Goal: Task Accomplishment & Management: Complete application form

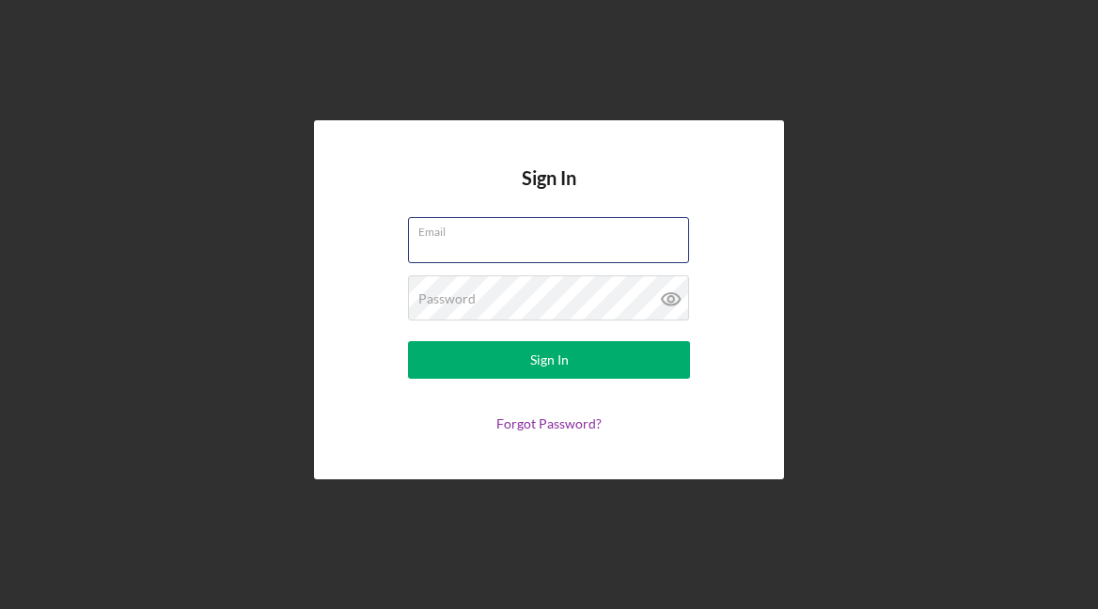
type input "[EMAIL_ADDRESS][DOMAIN_NAME]"
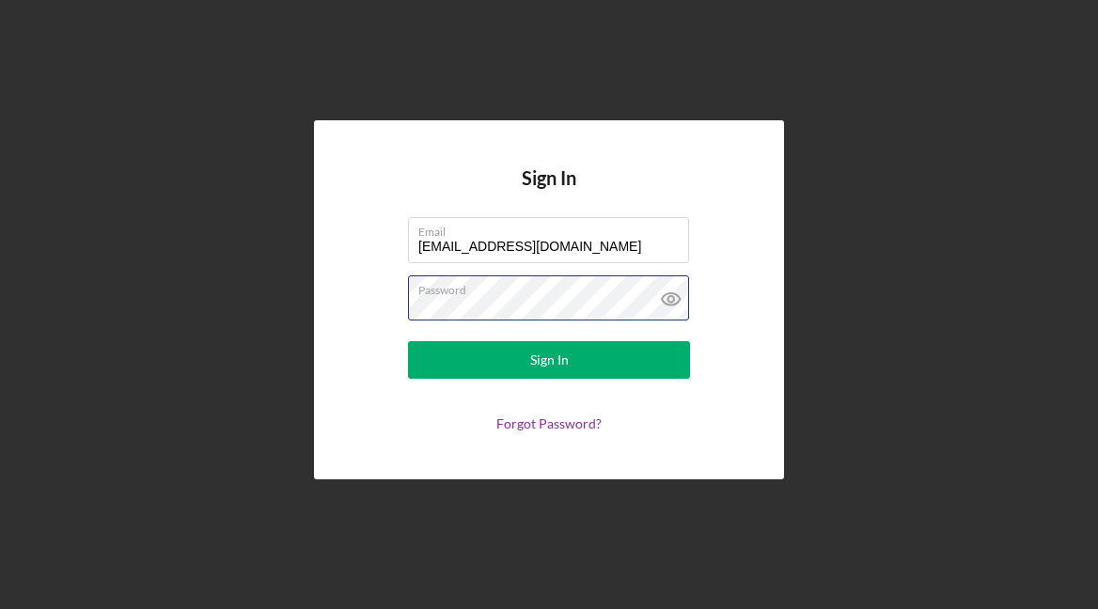
click at [549, 360] on button "Sign In" at bounding box center [549, 360] width 282 height 38
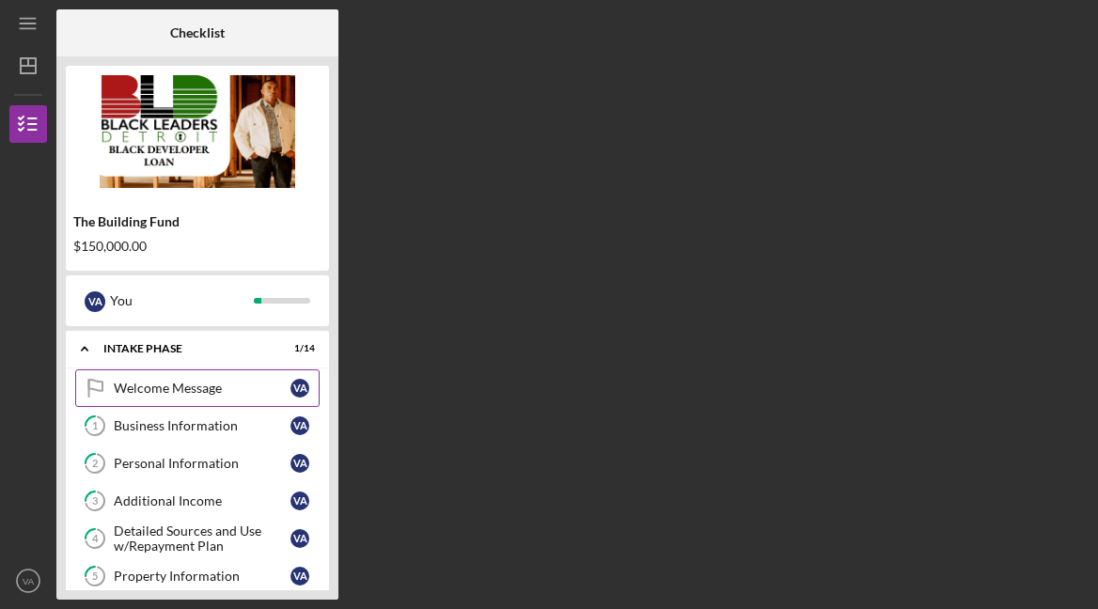
click at [204, 386] on div "Welcome Message" at bounding box center [202, 388] width 177 height 15
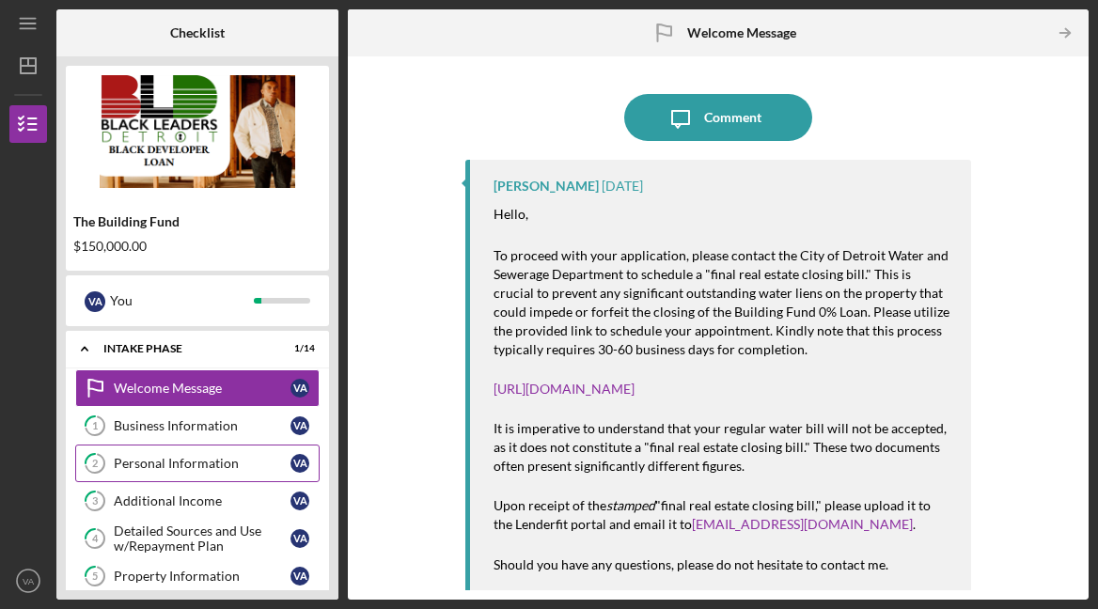
click at [207, 457] on div "Personal Information" at bounding box center [202, 463] width 177 height 15
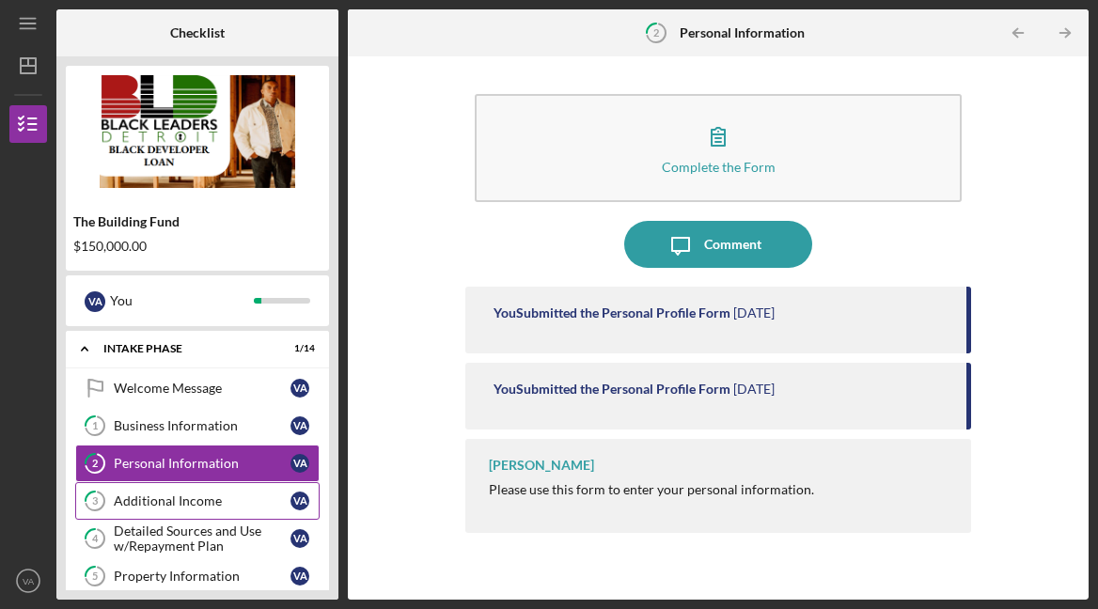
click at [203, 496] on div "Additional Income" at bounding box center [202, 501] width 177 height 15
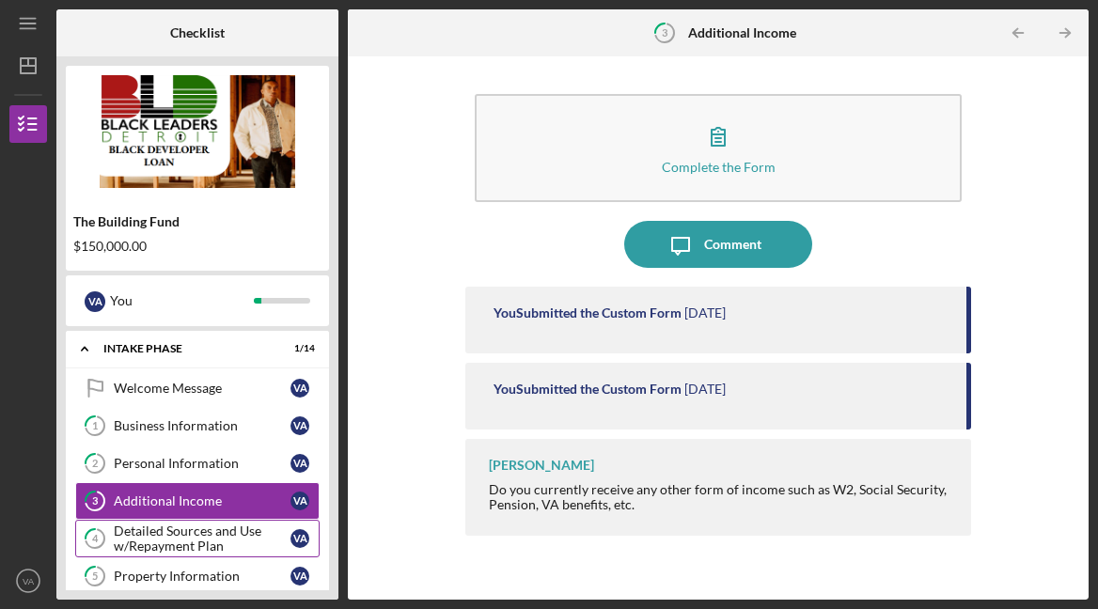
click at [210, 544] on div "Detailed Sources and Use w/Repayment Plan" at bounding box center [202, 539] width 177 height 30
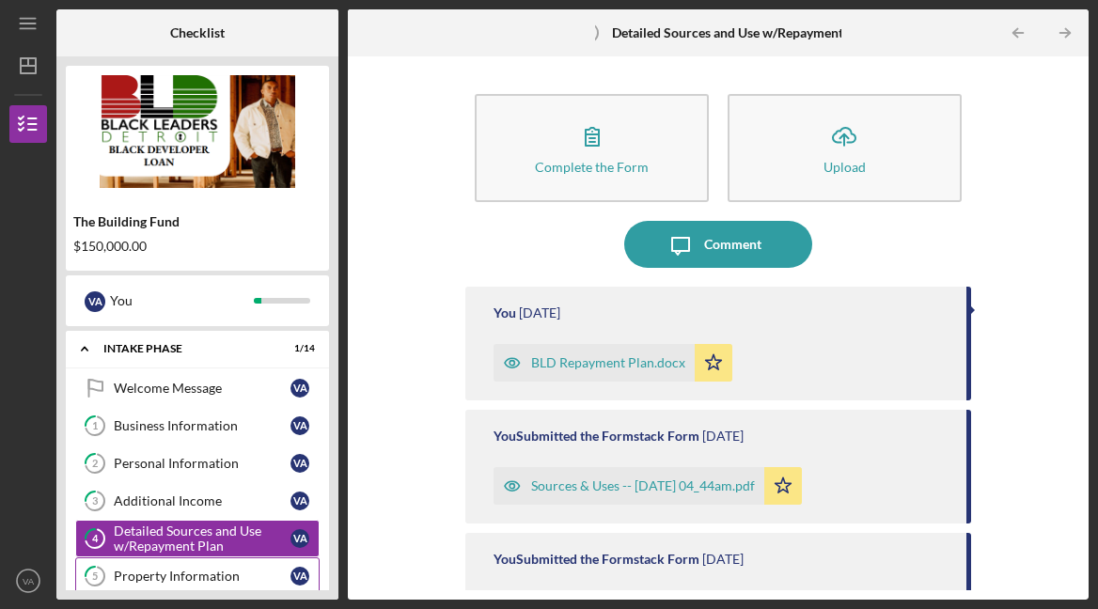
click at [214, 575] on div "Property Information" at bounding box center [202, 576] width 177 height 15
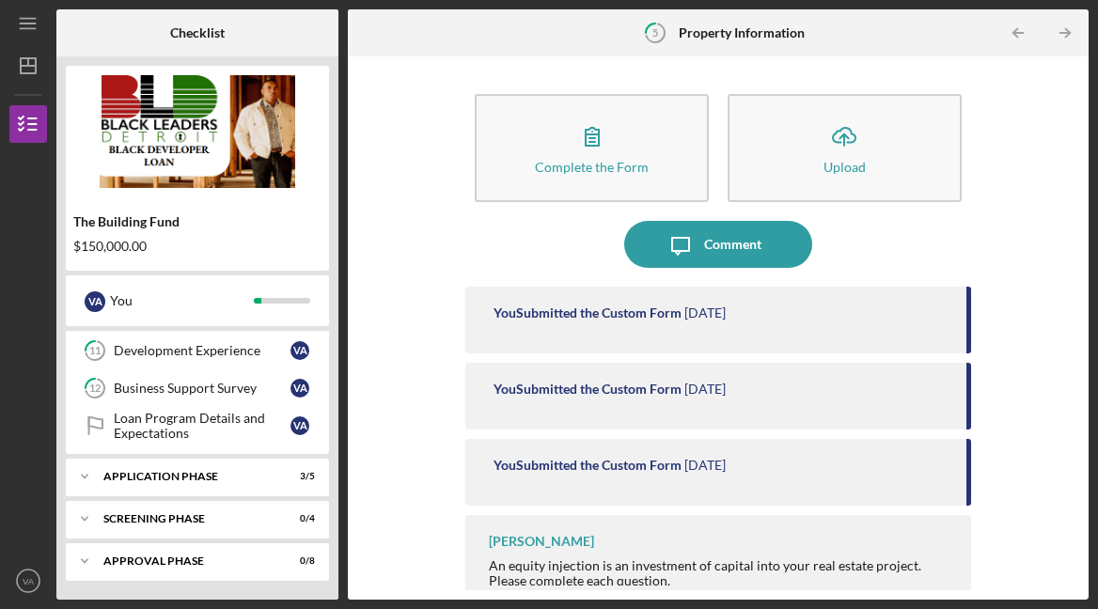
scroll to position [451, 0]
click at [206, 473] on div "Application Phase" at bounding box center [204, 476] width 202 height 11
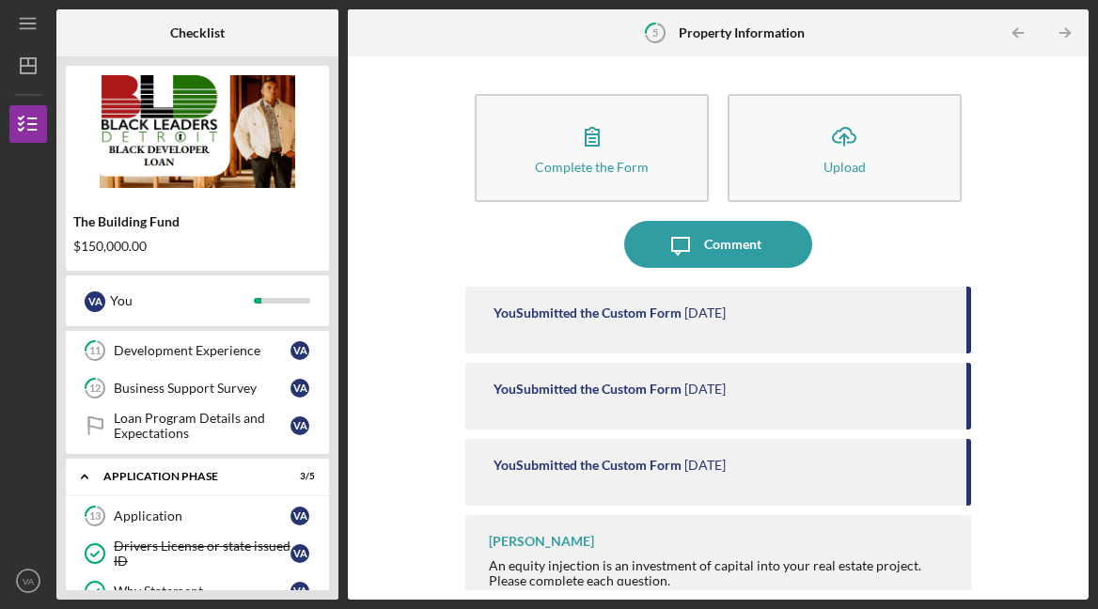
scroll to position [19, 0]
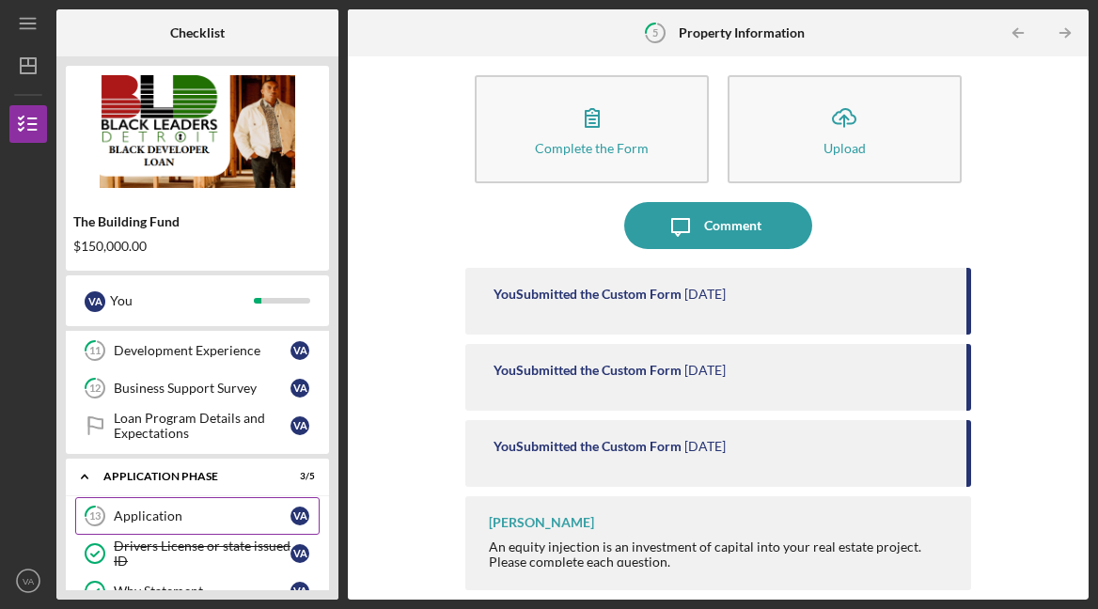
click at [190, 516] on div "Application" at bounding box center [202, 516] width 177 height 15
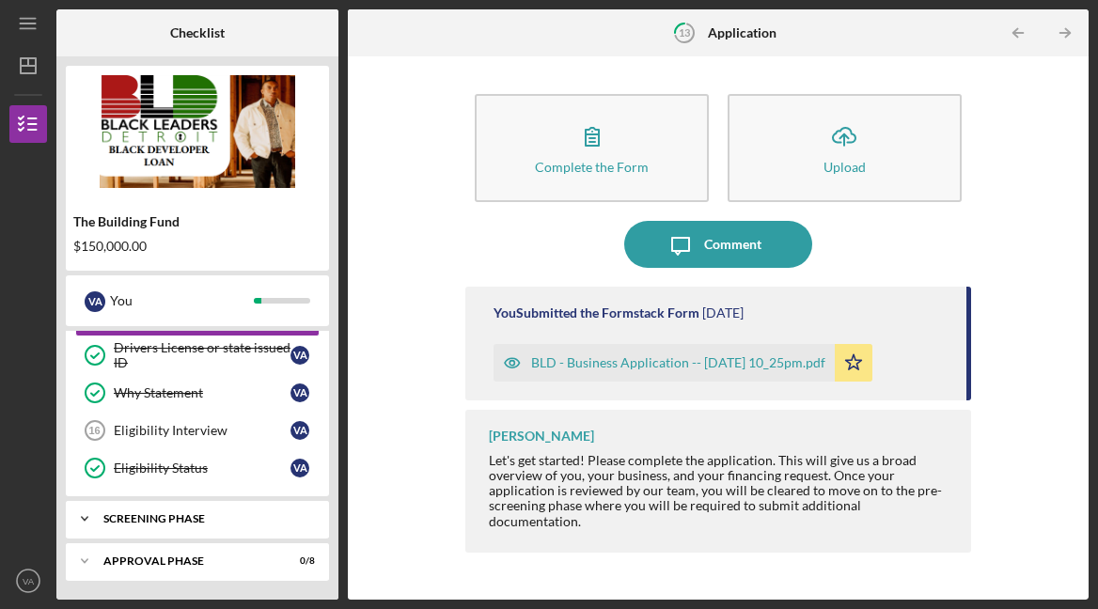
scroll to position [650, 0]
click at [174, 518] on div "Screening Phase" at bounding box center [204, 518] width 202 height 11
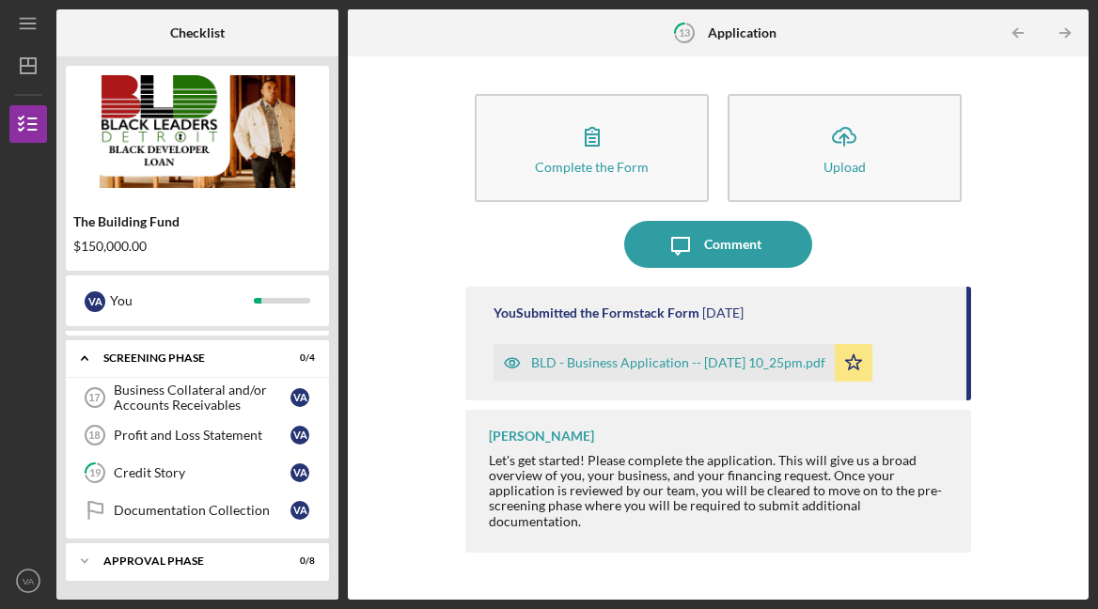
scroll to position [810, 0]
click at [176, 558] on div "Approval Phase" at bounding box center [204, 561] width 202 height 11
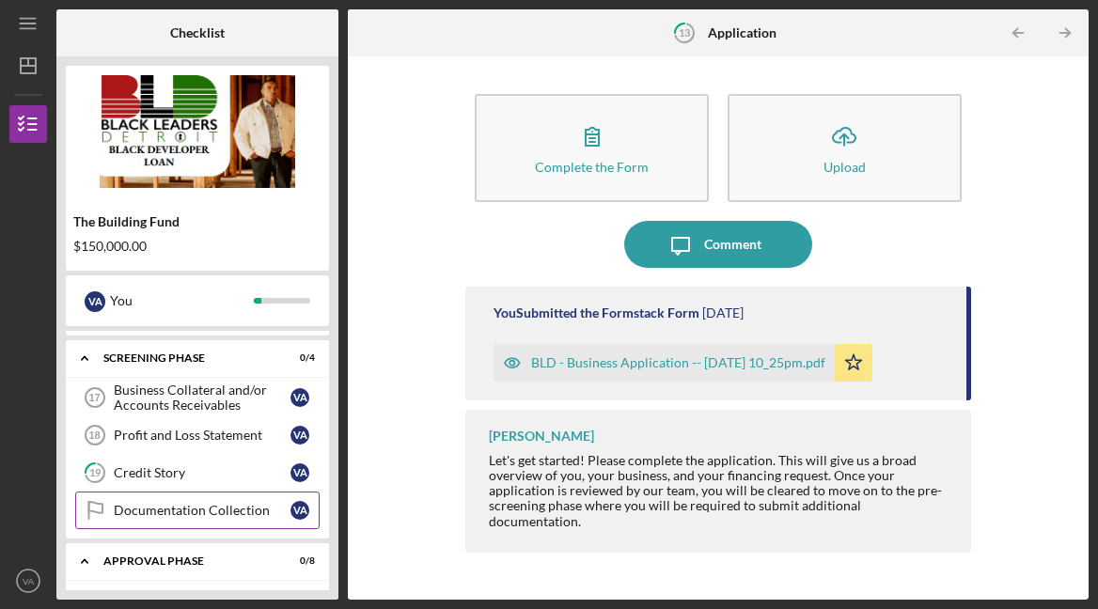
click at [174, 511] on div "Documentation Collection" at bounding box center [202, 510] width 177 height 15
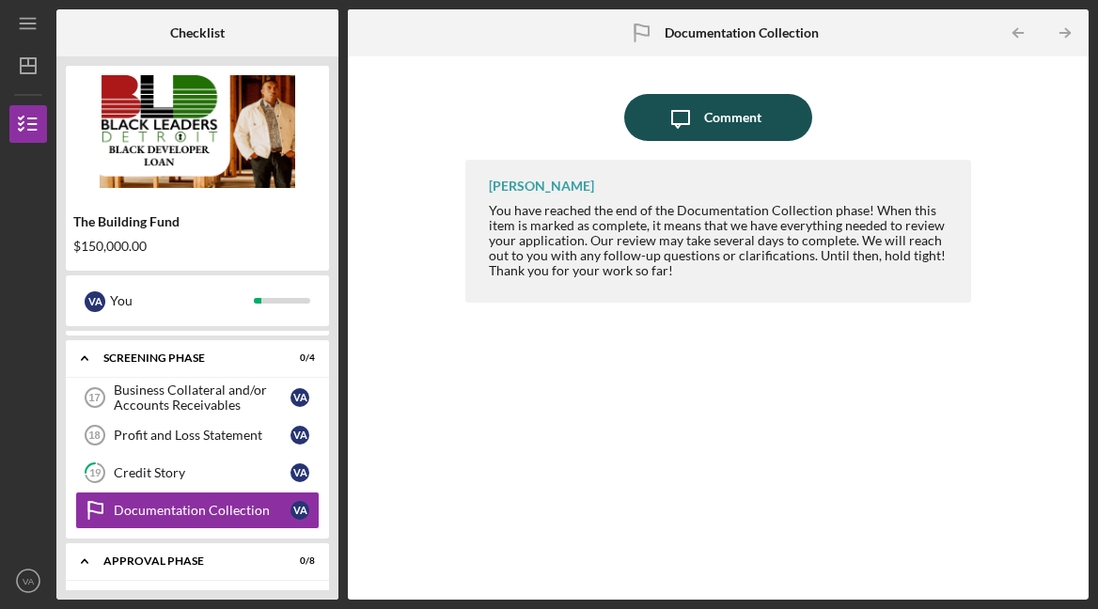
click at [732, 120] on div "Comment" at bounding box center [732, 117] width 57 height 47
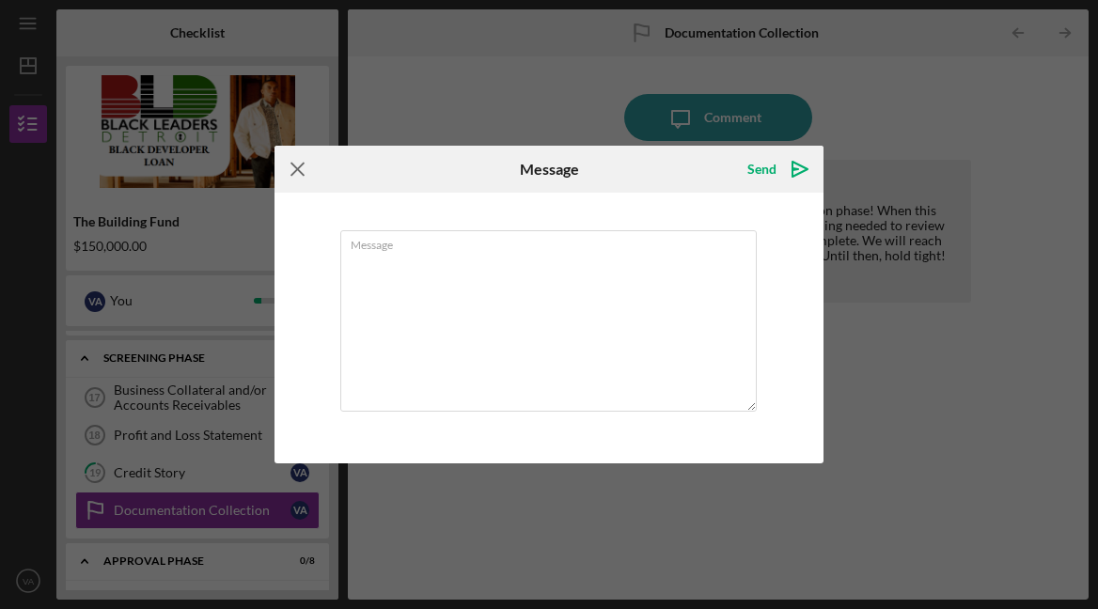
click at [295, 171] on icon "Icon/Menu Close" at bounding box center [298, 169] width 47 height 47
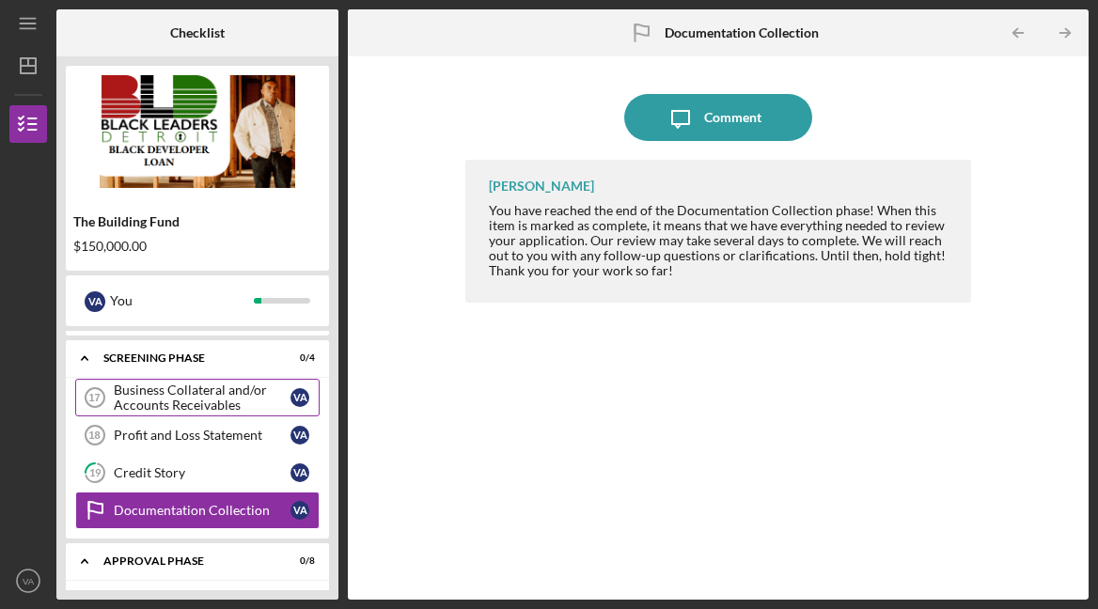
click at [209, 394] on div "Business Collateral and/or Accounts Receivables" at bounding box center [202, 398] width 177 height 30
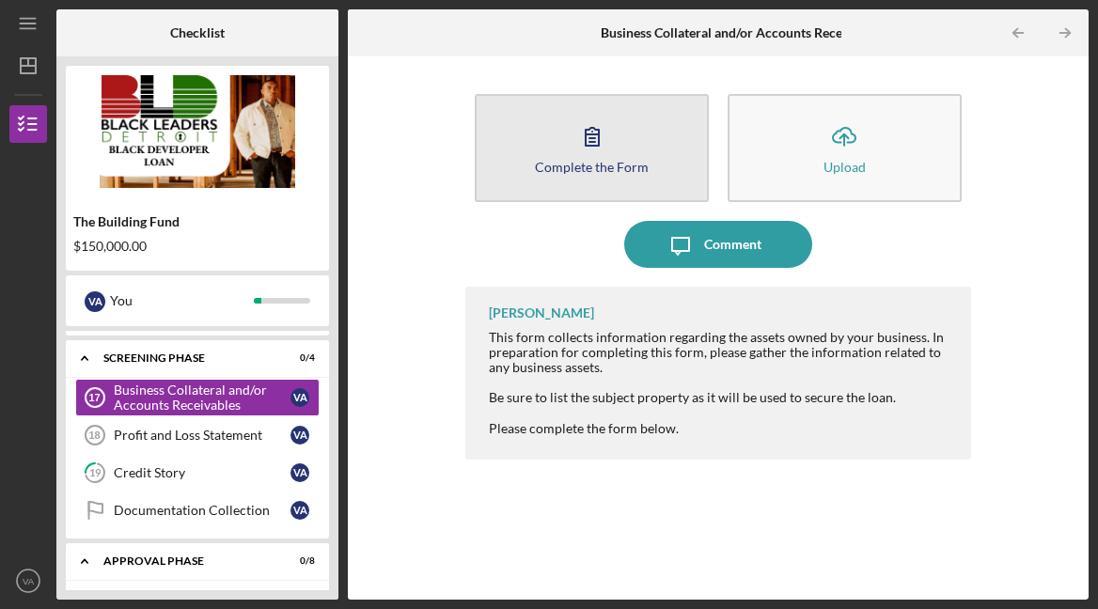
click at [594, 140] on icon "button" at bounding box center [592, 136] width 47 height 47
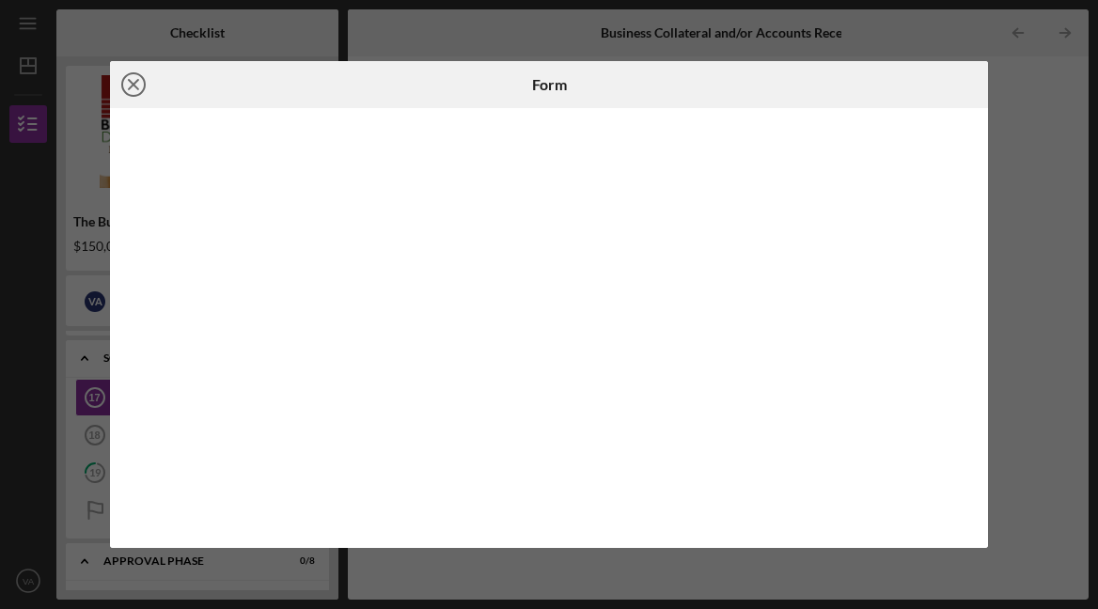
click at [135, 76] on icon "Icon/Close" at bounding box center [133, 84] width 47 height 47
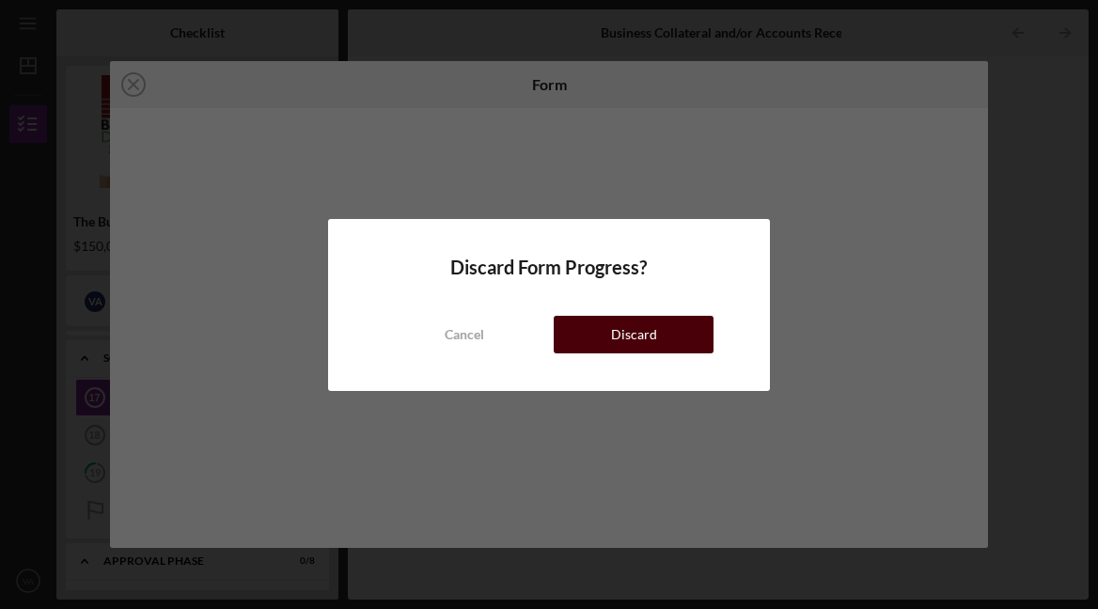
click at [615, 338] on div "Discard" at bounding box center [634, 335] width 46 height 38
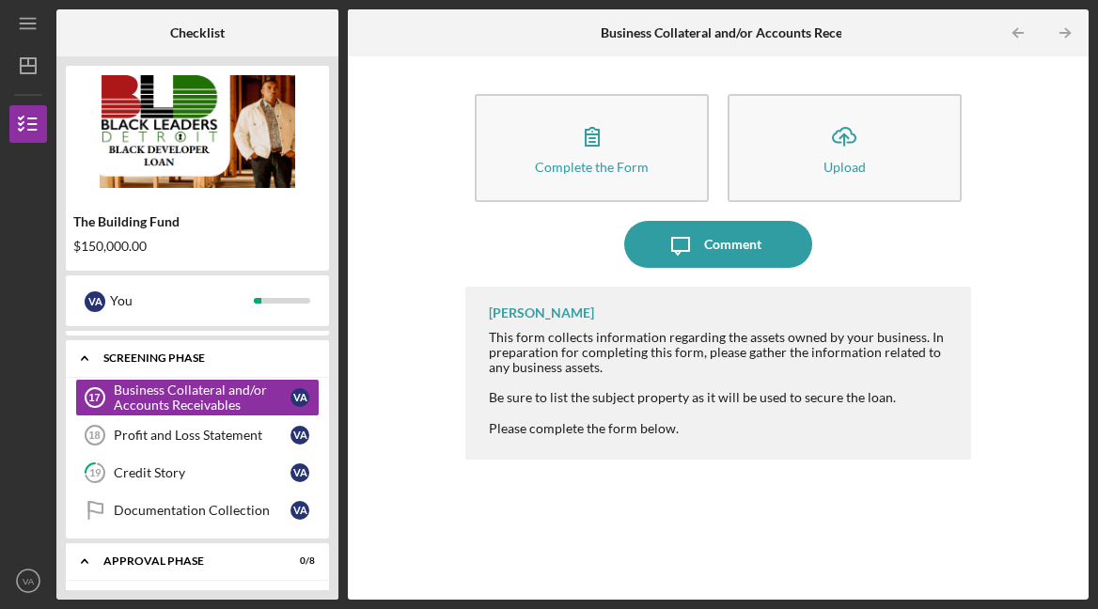
click at [86, 358] on polyline at bounding box center [85, 359] width 6 height 4
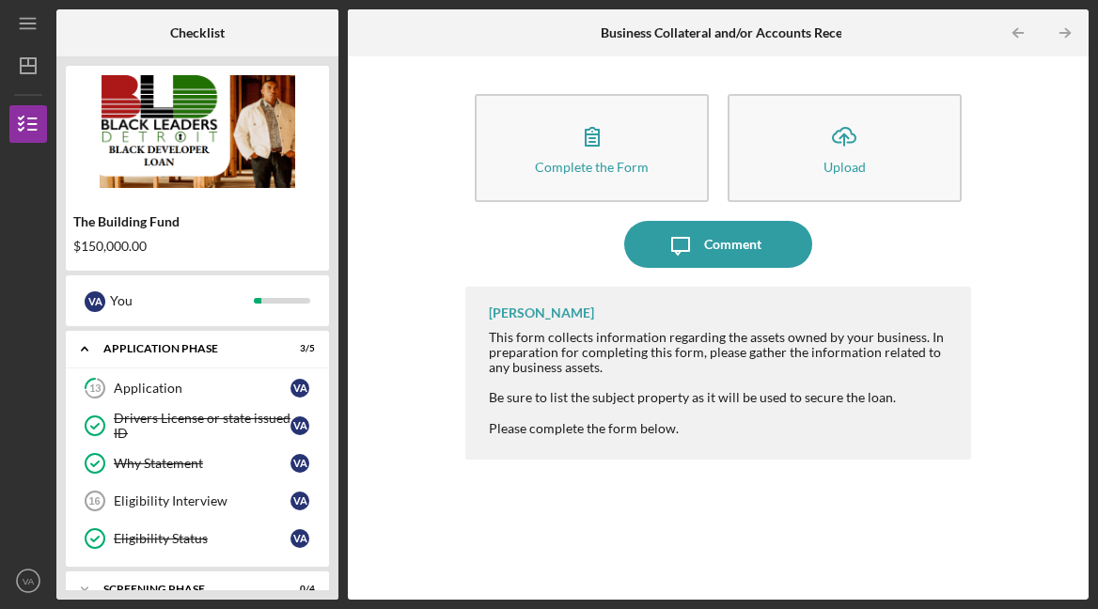
scroll to position [556, 0]
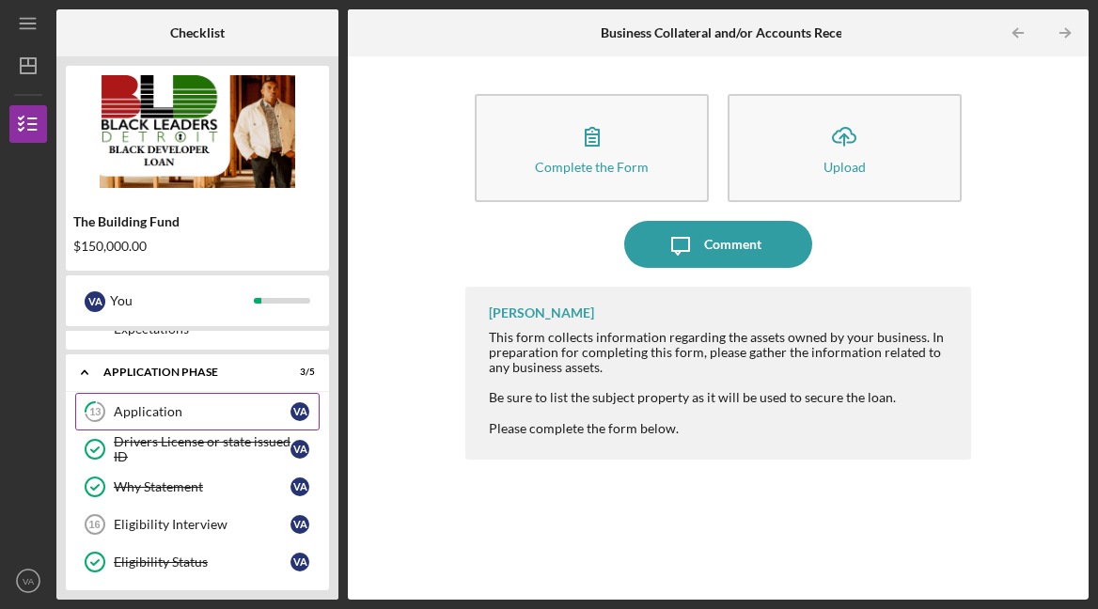
click at [147, 410] on div "Application" at bounding box center [202, 411] width 177 height 15
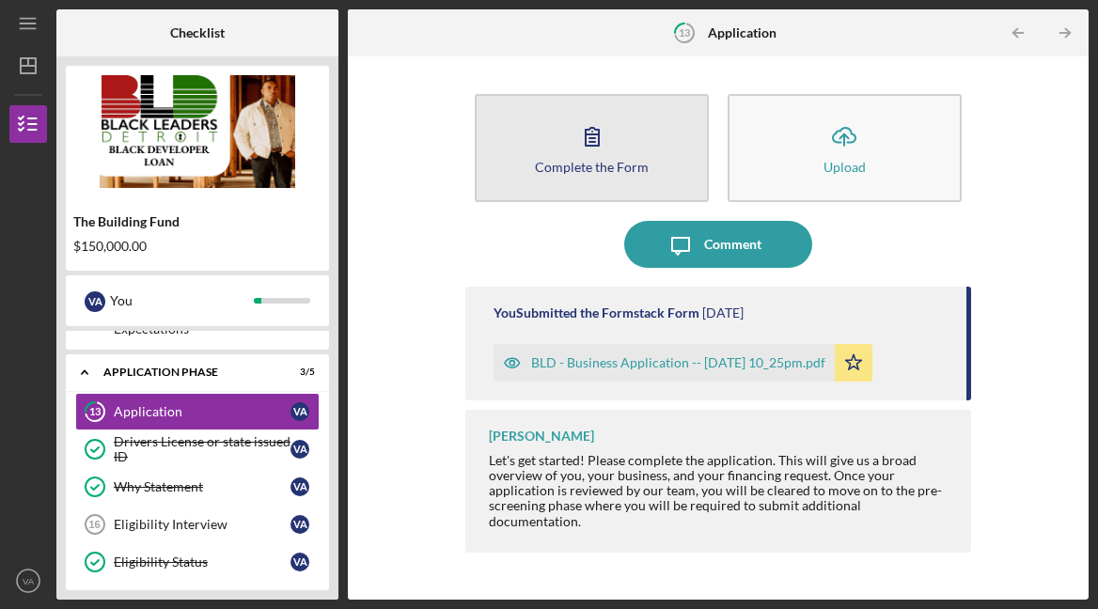
click at [585, 164] on div "Complete the Form" at bounding box center [592, 167] width 114 height 14
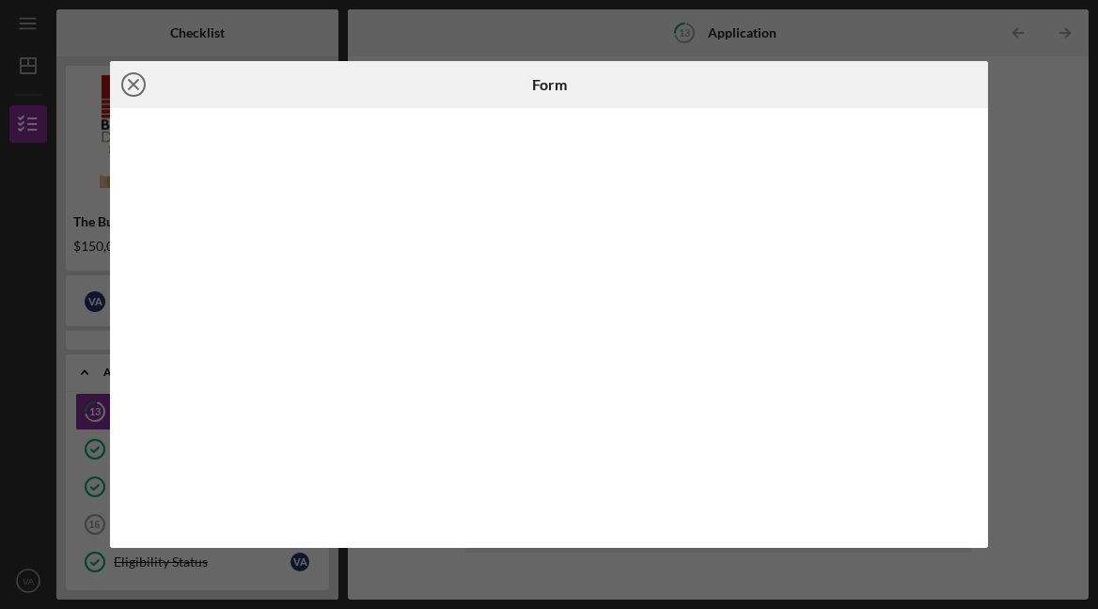
click at [134, 86] on line at bounding box center [133, 84] width 9 height 9
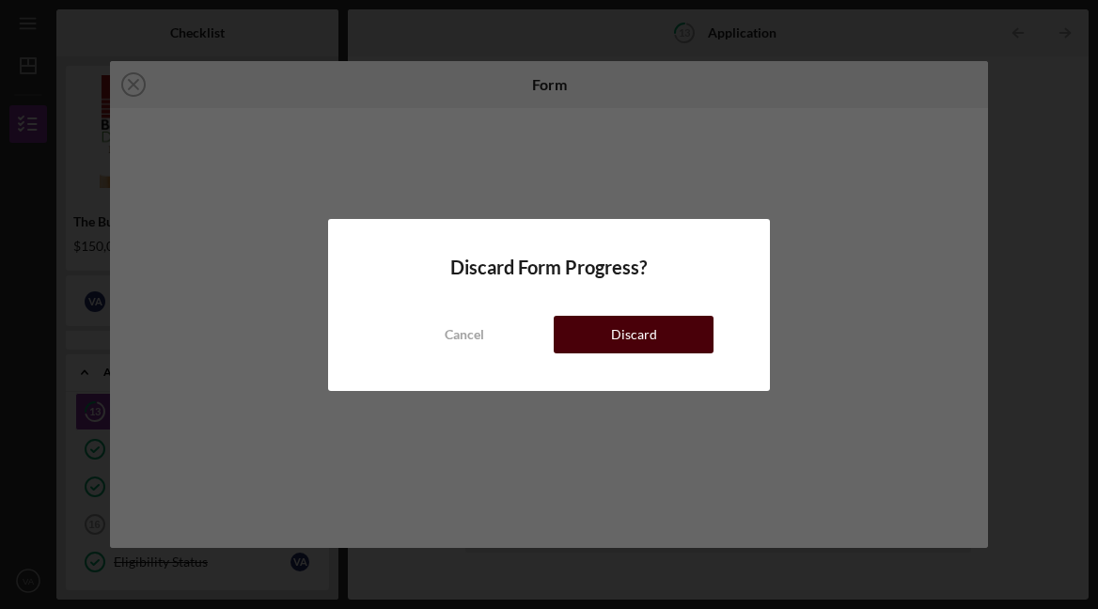
click at [630, 334] on div "Discard" at bounding box center [634, 335] width 46 height 38
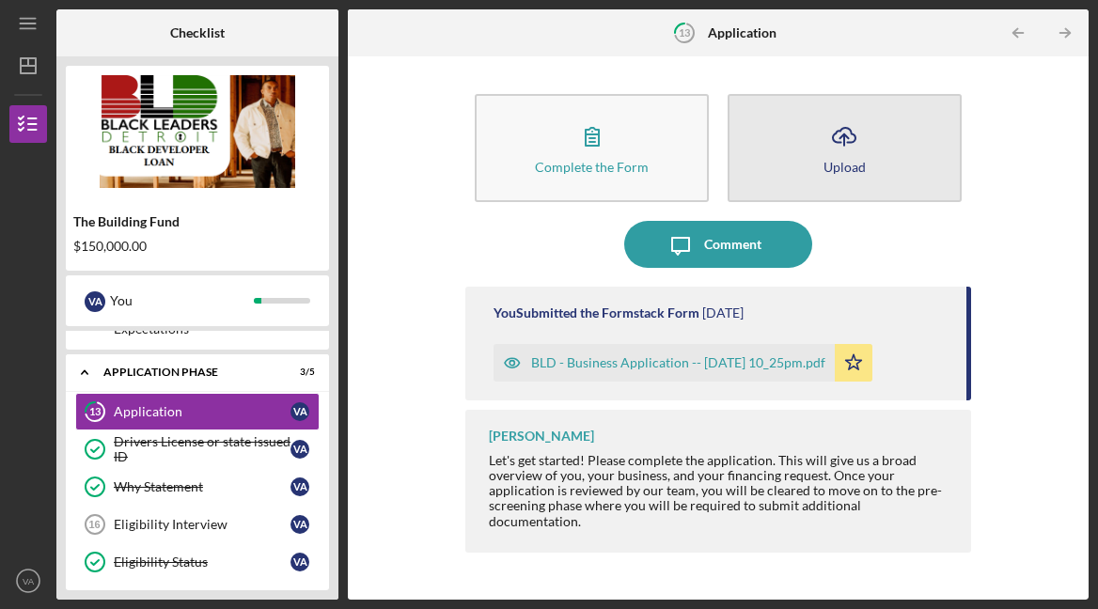
click at [849, 172] on div "Upload" at bounding box center [845, 167] width 42 height 14
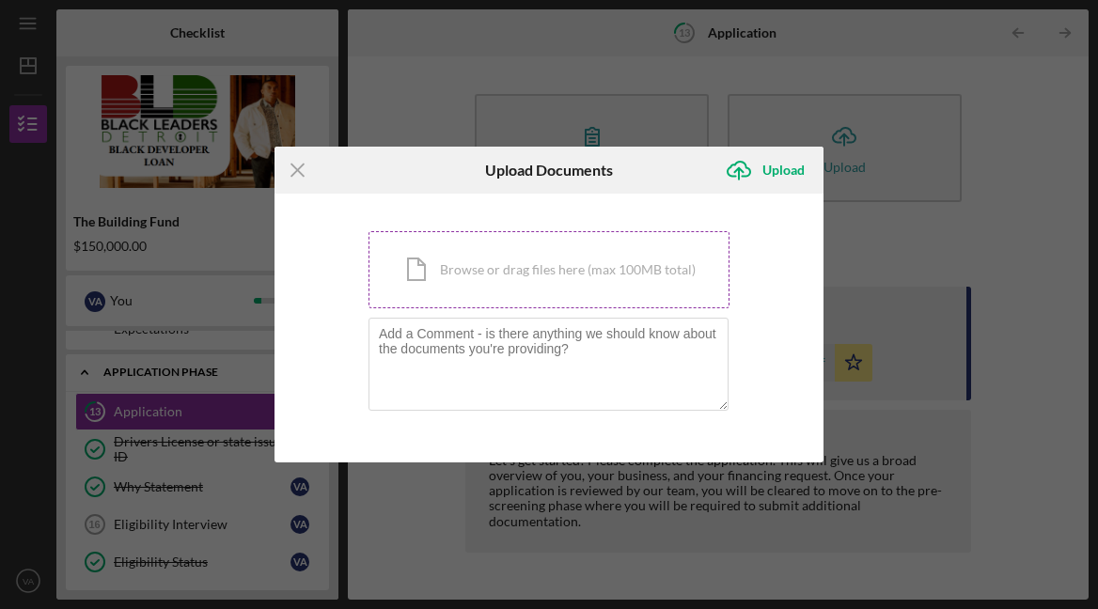
click at [545, 275] on div "Icon/Document Browse or drag files here (max 100MB total) Tap to choose files o…" at bounding box center [549, 269] width 361 height 77
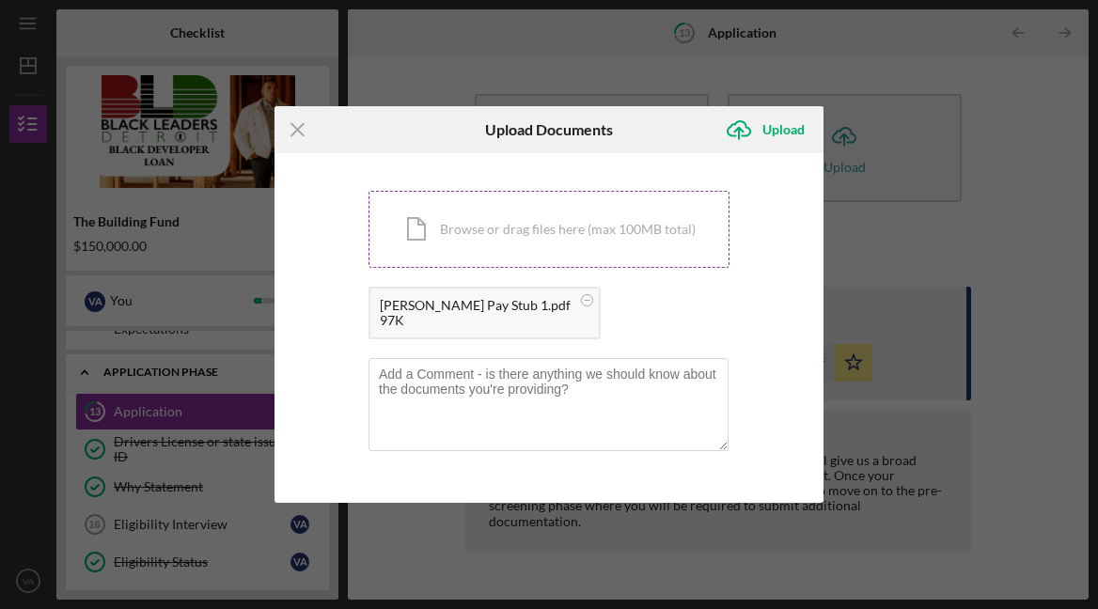
click at [576, 224] on div "Icon/Document Browse or drag files here (max 100MB total) Tap to choose files o…" at bounding box center [549, 229] width 361 height 77
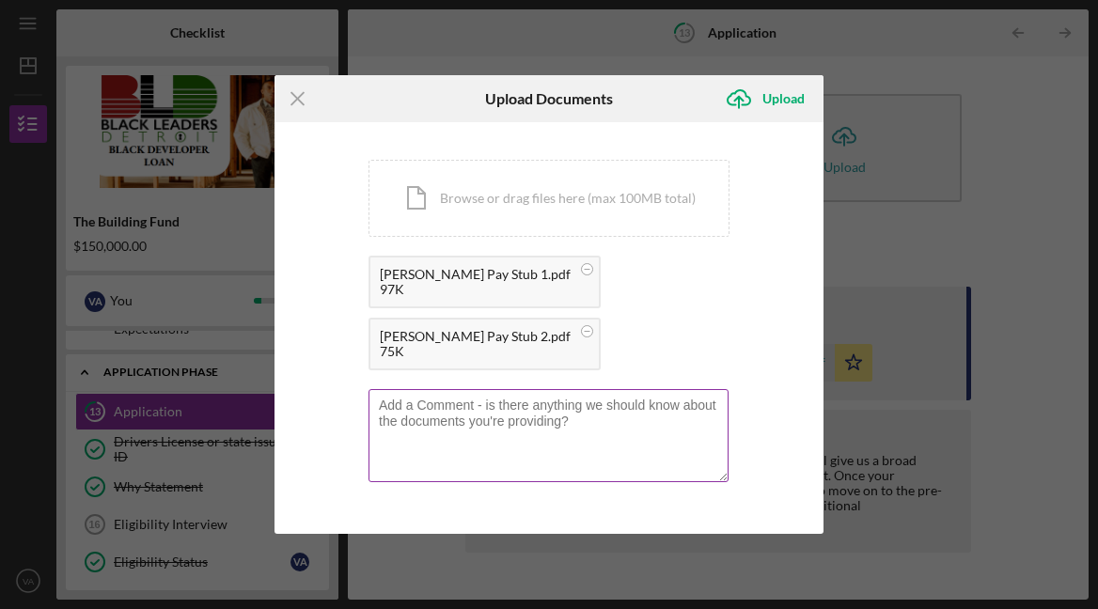
click at [405, 403] on textarea at bounding box center [549, 435] width 360 height 92
type textarea "q"
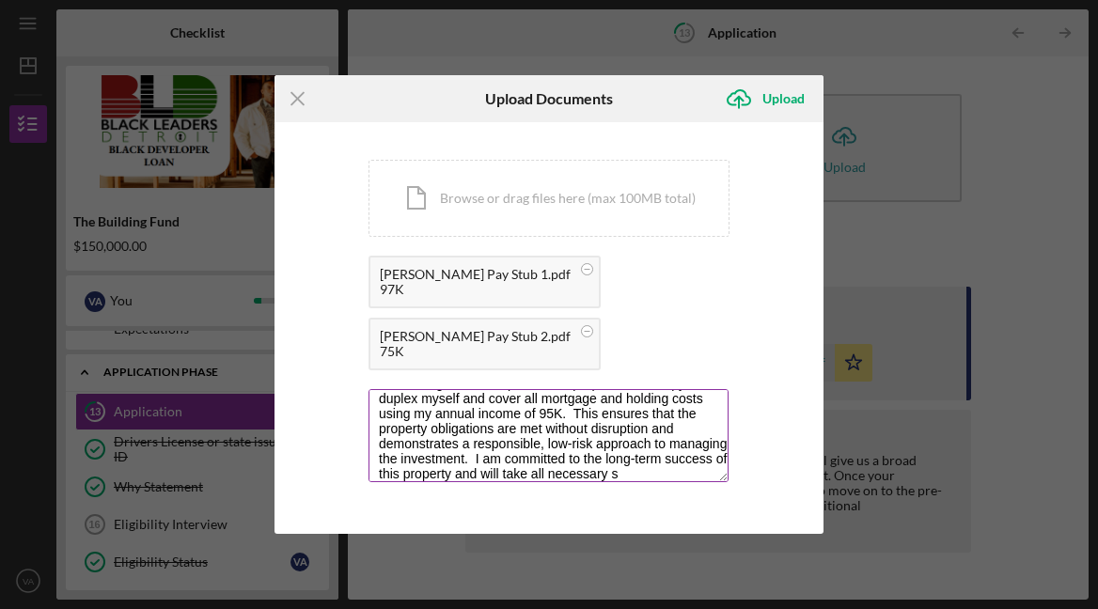
scroll to position [113, 0]
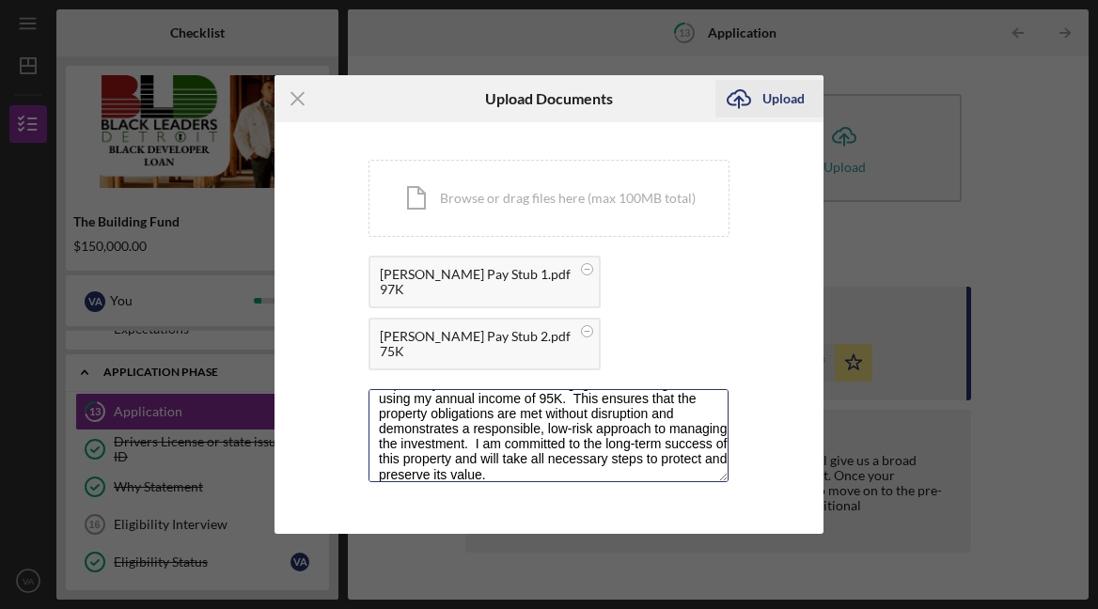
type textarea "BLD Question: How would you be able to cover the cost of the home if you were n…"
click at [787, 95] on div "Upload" at bounding box center [783, 99] width 42 height 38
